Goal: Transaction & Acquisition: Register for event/course

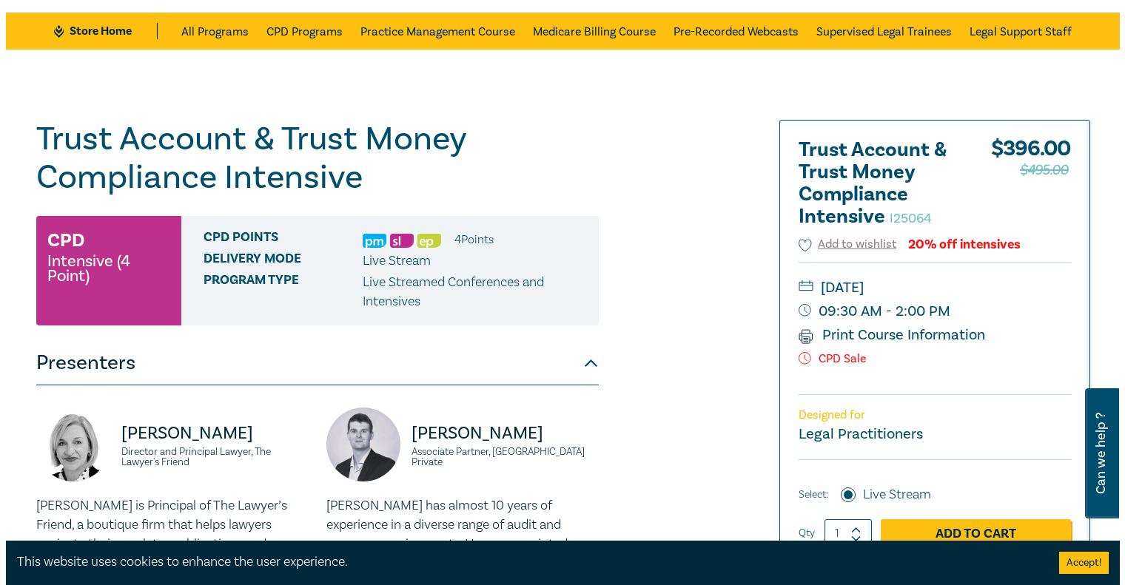
scroll to position [148, 0]
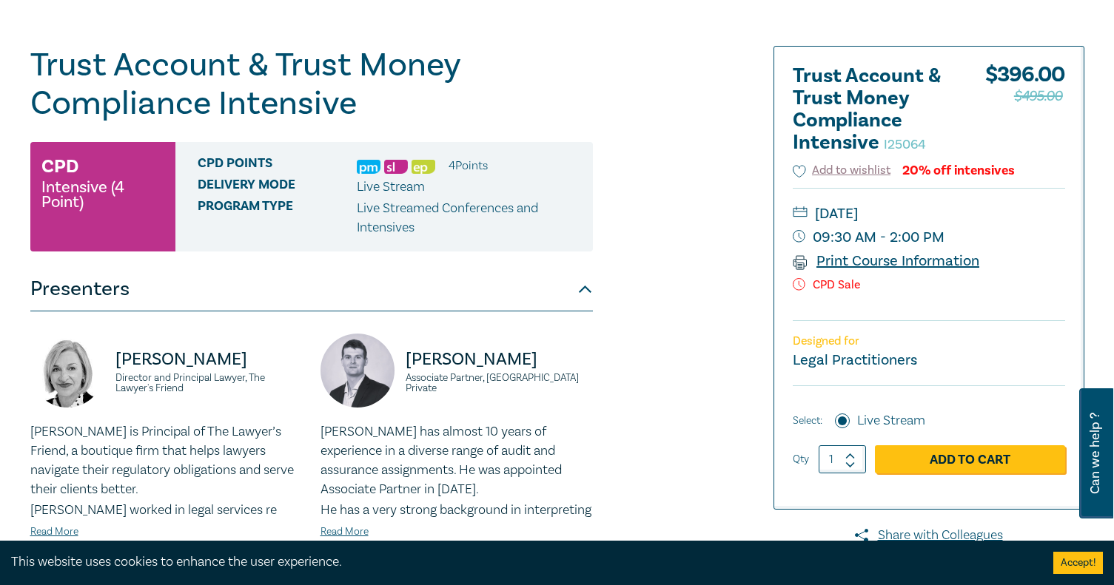
click at [862, 260] on link "Print Course Information" at bounding box center [886, 261] width 187 height 19
click at [965, 457] on link "Add to Cart" at bounding box center [970, 460] width 190 height 28
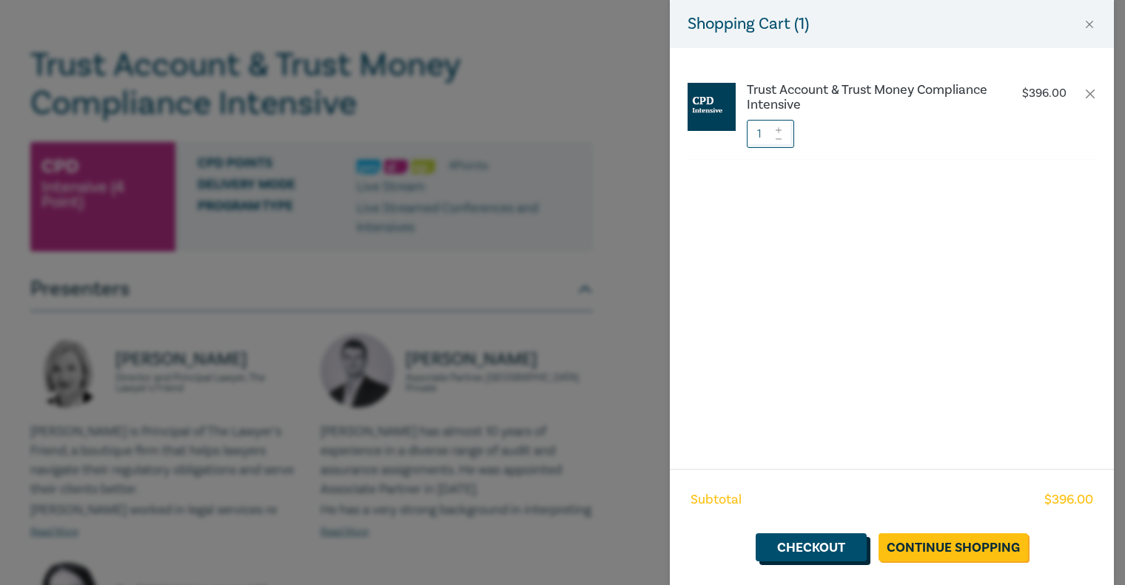
click at [821, 546] on link "Checkout" at bounding box center [811, 548] width 111 height 28
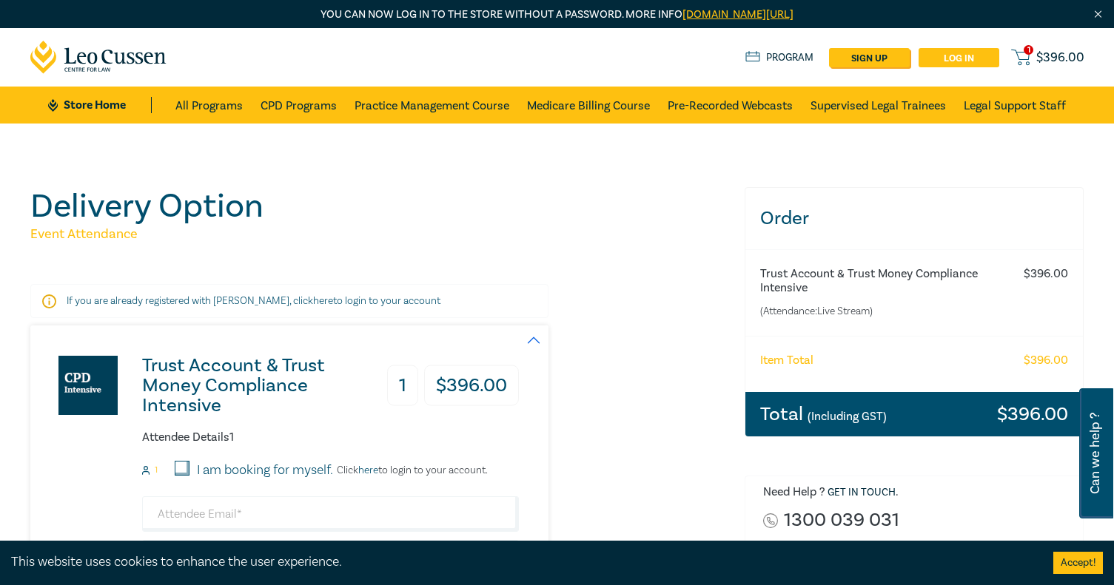
click at [968, 56] on link "Log in" at bounding box center [958, 57] width 81 height 19
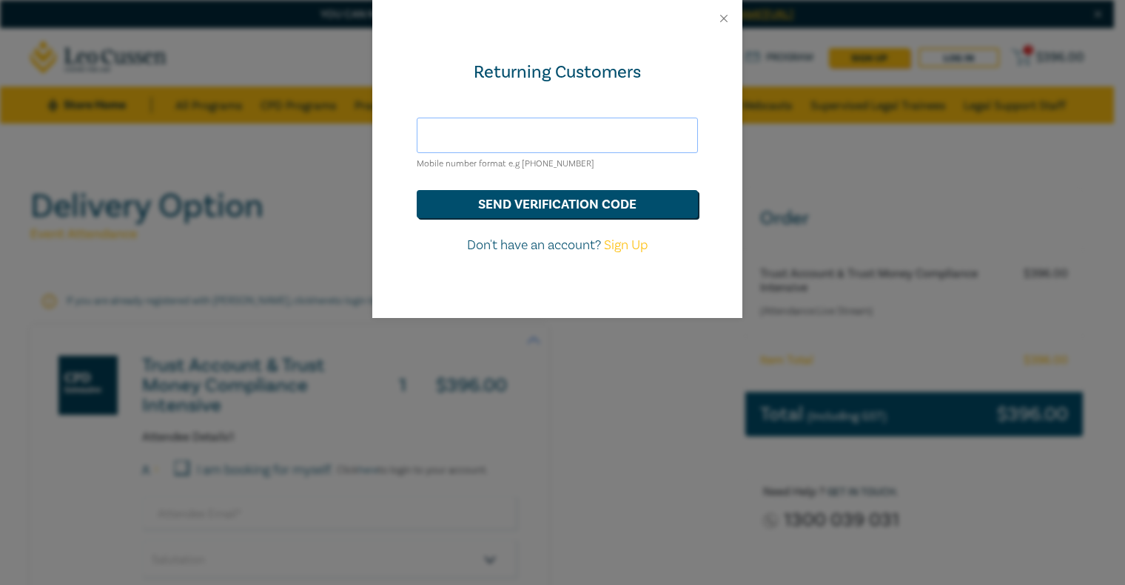
click at [451, 132] on input "text" at bounding box center [557, 136] width 281 height 36
drag, startPoint x: 587, startPoint y: 134, endPoint x: 357, endPoint y: 124, distance: 230.4
click at [357, 124] on div "Returning Customers [PERSON_NAME][EMAIL_ADDRESS][DOMAIN_NAME] Mobile number for…" at bounding box center [562, 292] width 1125 height 585
click at [537, 206] on button "send verification code" at bounding box center [557, 204] width 281 height 28
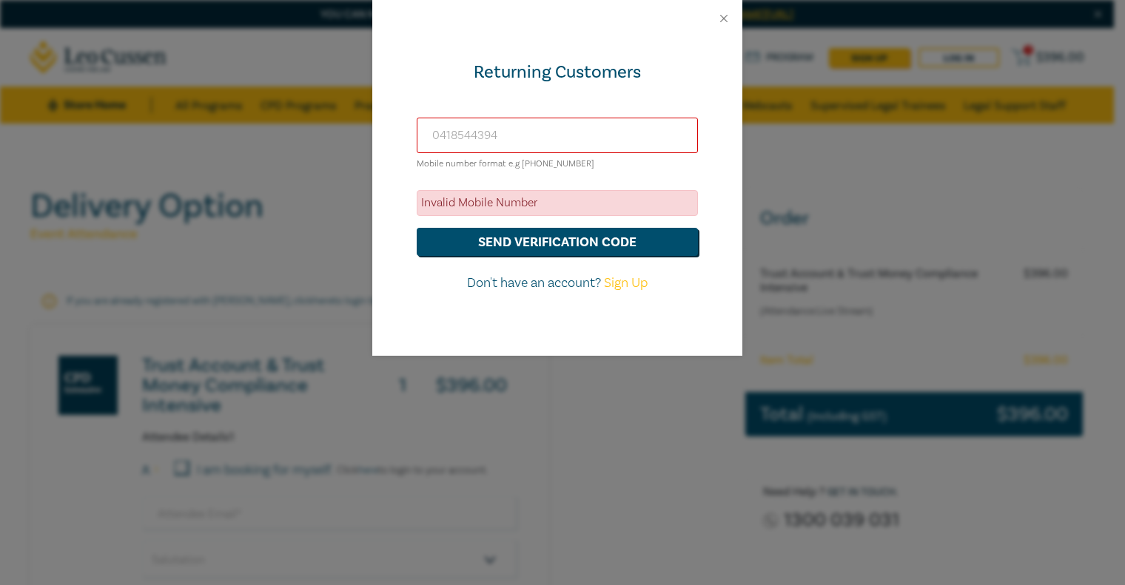
drag, startPoint x: 515, startPoint y: 133, endPoint x: 376, endPoint y: 120, distance: 139.8
click at [376, 120] on div "Returning Customers [PHONE_NUMBER] Mobile number format e.g [PHONE_NUMBER] Inva…" at bounding box center [557, 196] width 370 height 319
type input "6148544394"
click at [535, 241] on button "send verification code" at bounding box center [557, 242] width 281 height 28
click at [443, 135] on input "6148544394" at bounding box center [557, 136] width 281 height 36
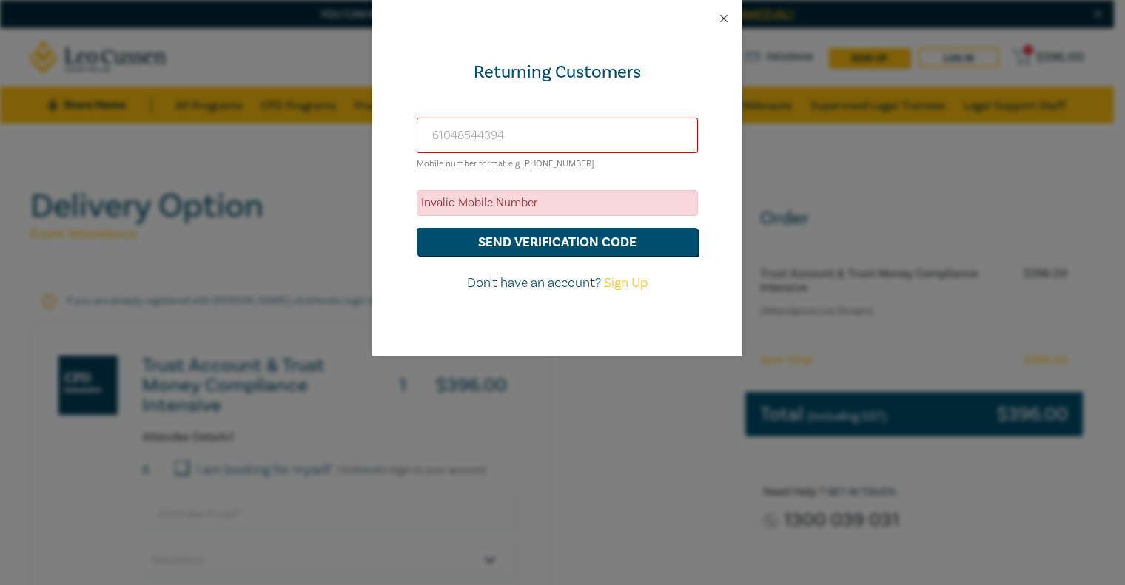
type input "61048544394"
drag, startPoint x: 726, startPoint y: 17, endPoint x: 593, endPoint y: 118, distance: 167.4
click at [725, 18] on button "Close" at bounding box center [723, 18] width 13 height 13
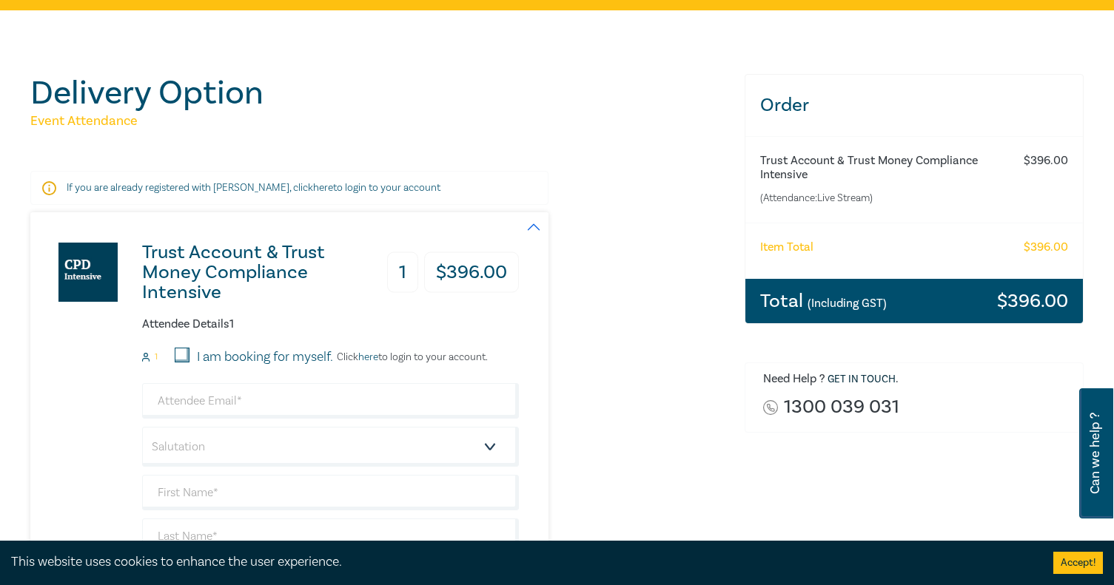
scroll to position [148, 0]
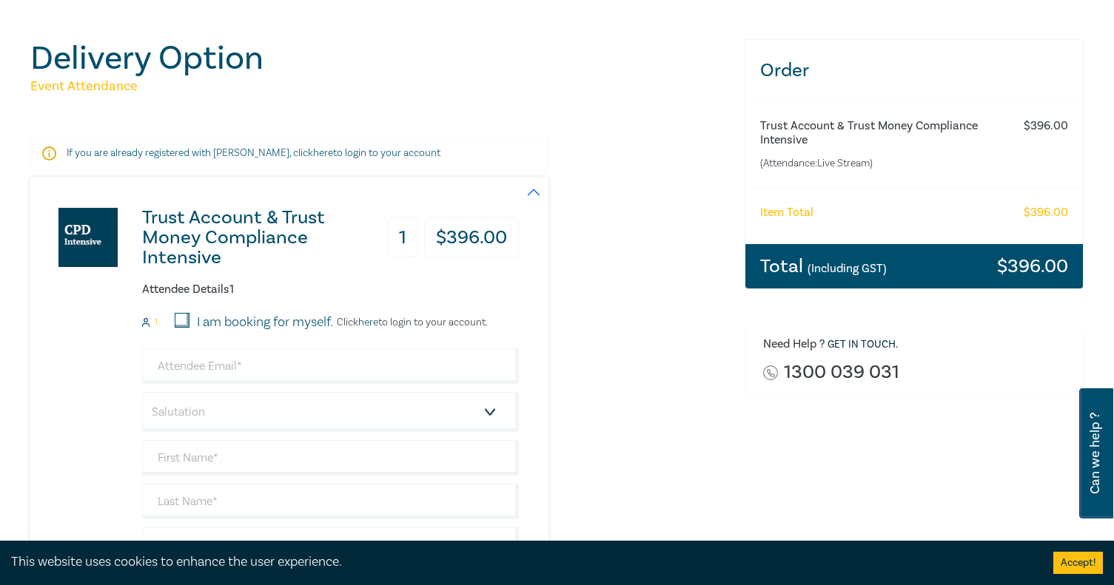
click at [184, 318] on input "I am booking for myself." at bounding box center [182, 320] width 15 height 15
checkbox input "true"
click at [374, 323] on link "here" at bounding box center [368, 322] width 20 height 13
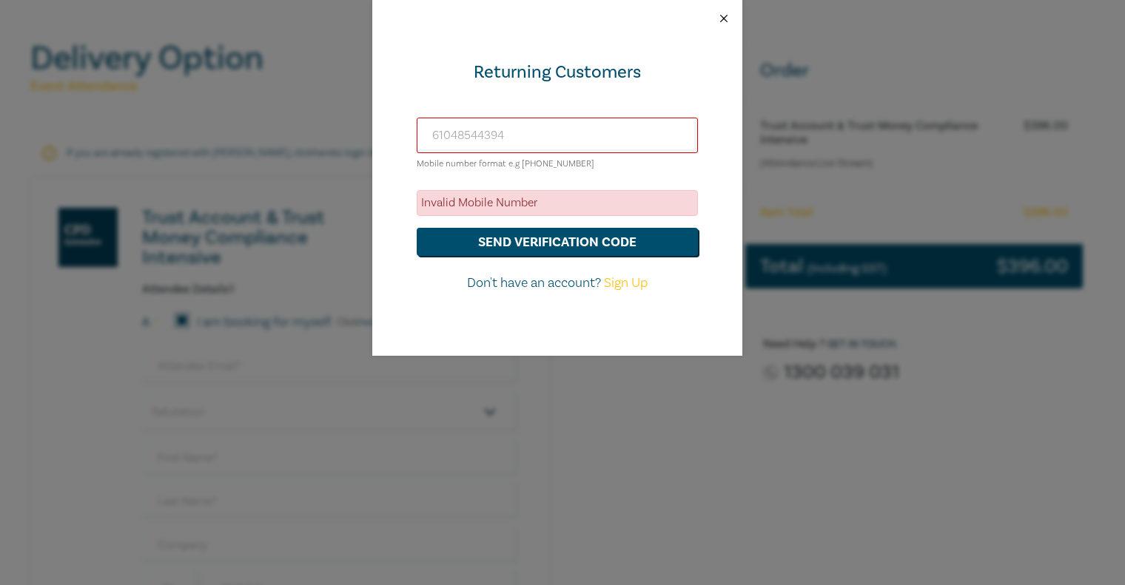
click at [722, 19] on button "Close" at bounding box center [723, 18] width 13 height 13
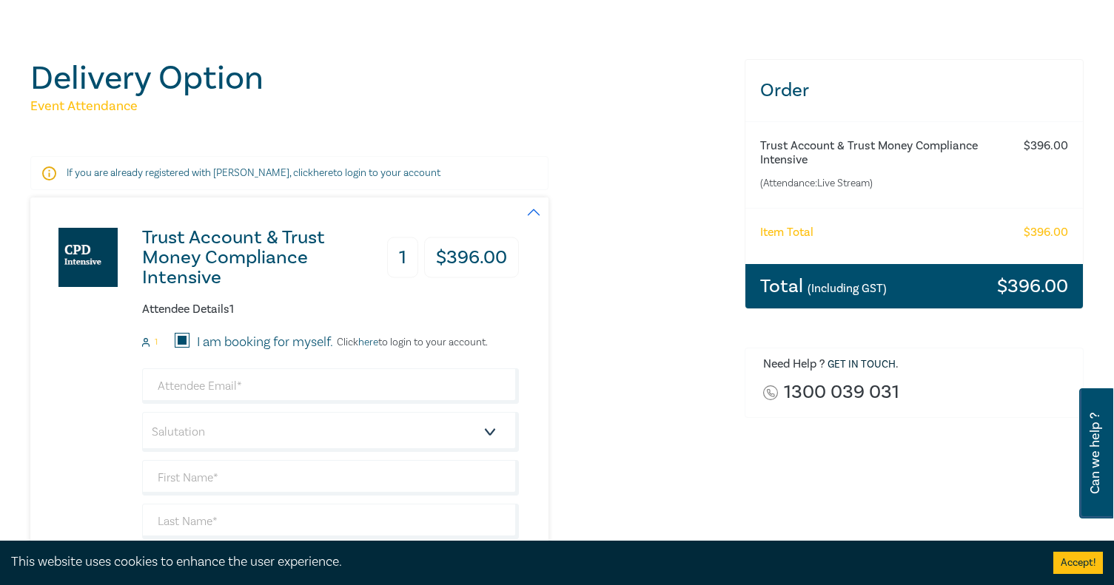
scroll to position [0, 0]
